Goal: Navigation & Orientation: Find specific page/section

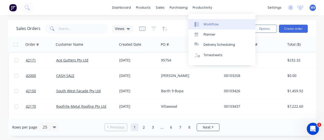
click at [205, 26] on div "Workflow" at bounding box center [211, 24] width 15 height 5
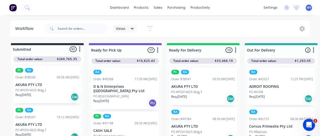
click at [132, 28] on icon at bounding box center [133, 29] width 4 height 2
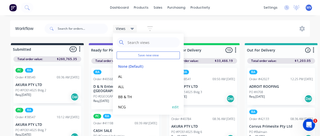
click at [129, 106] on button "NCG" at bounding box center [144, 107] width 54 height 6
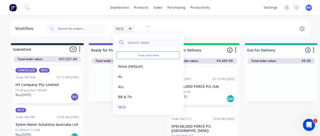
click at [213, 28] on div "NCG Save new view None (Default) edit AL edit ALL edit BB & TH edit NCG edit RA…" at bounding box center [177, 28] width 267 height 15
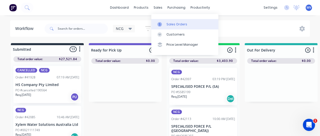
click at [169, 24] on div "Sales Orders" at bounding box center [177, 24] width 21 height 5
